Goal: Transaction & Acquisition: Obtain resource

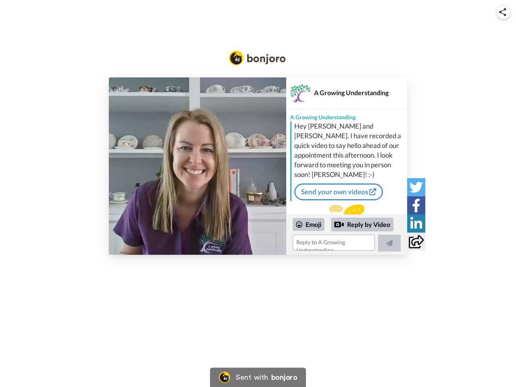
click at [503, 12] on img at bounding box center [502, 12] width 7 height 8
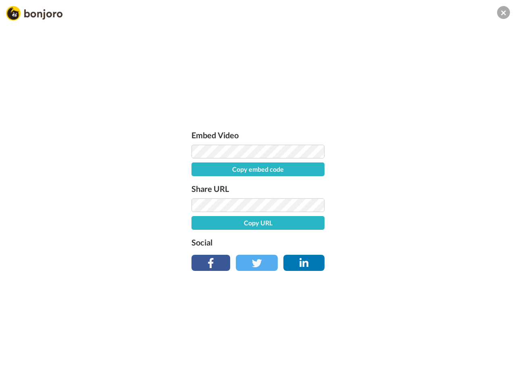
click at [197, 166] on button "Copy embed code" at bounding box center [257, 169] width 133 height 14
click at [346, 234] on div "Embed Video Embed code copied! Share URL Copy URL Social" at bounding box center [258, 237] width 516 height 387
click at [309, 224] on button "Copy URL" at bounding box center [257, 223] width 133 height 14
click at [362, 224] on div "Embed Video Embed code copied! Share URL URL copied! Social" at bounding box center [258, 237] width 516 height 387
click at [389, 243] on div "Embed Video Embed code copied! Share URL URL copied! Social" at bounding box center [258, 237] width 516 height 387
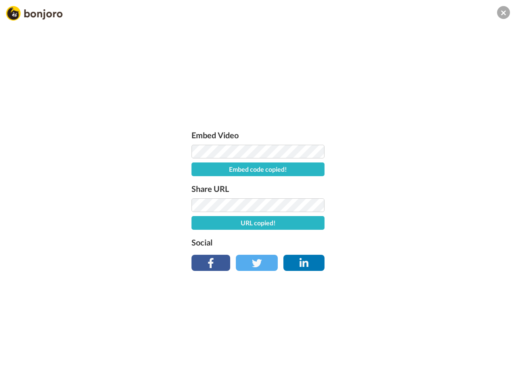
click at [416, 187] on div "Embed Video Embed code copied! Share URL URL copied! Social" at bounding box center [258, 237] width 516 height 387
click at [416, 205] on div "Embed Video Embed code copied! Share URL URL copied! Social" at bounding box center [258, 237] width 516 height 387
click at [416, 223] on div "Embed Video Embed code copied! Share URL URL copied! Social" at bounding box center [258, 237] width 516 height 387
click at [416, 241] on div "Embed Video Embed code copied! Share URL URL copied! Social" at bounding box center [258, 237] width 516 height 387
